Goal: Navigation & Orientation: Find specific page/section

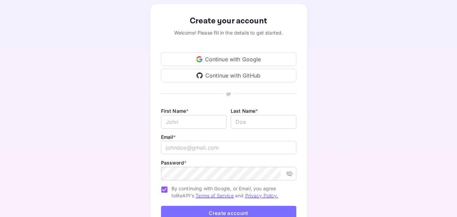
scroll to position [34, 0]
click at [229, 56] on div "Continue with Google" at bounding box center [228, 59] width 135 height 14
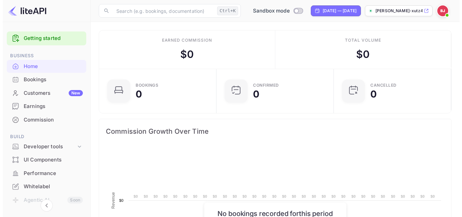
scroll to position [105, 108]
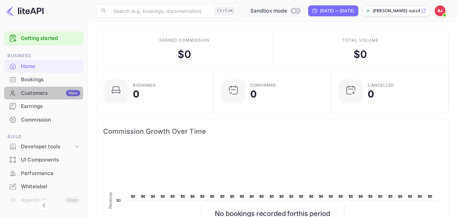
click at [30, 94] on div "Customers New" at bounding box center [50, 93] width 59 height 8
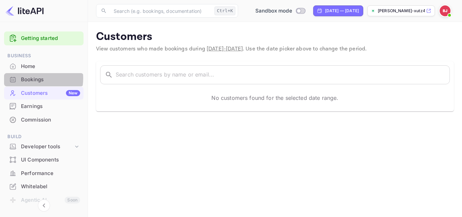
click at [29, 78] on div "Bookings" at bounding box center [50, 80] width 59 height 8
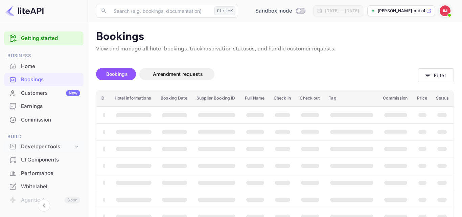
click at [45, 146] on div "Developer tools" at bounding box center [47, 147] width 52 height 8
